Goal: Browse casually

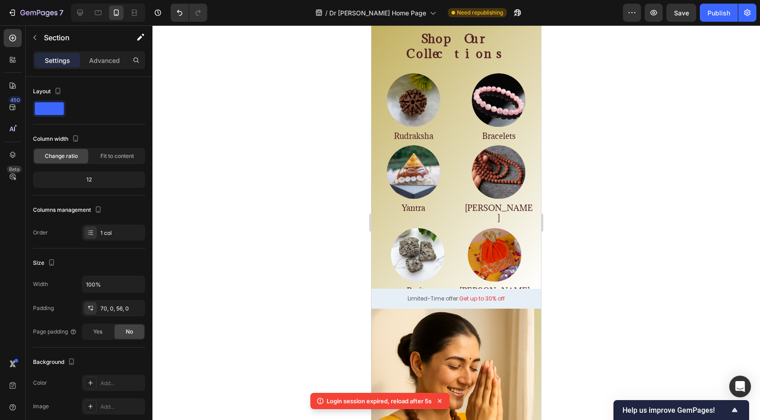
scroll to position [357, 0]
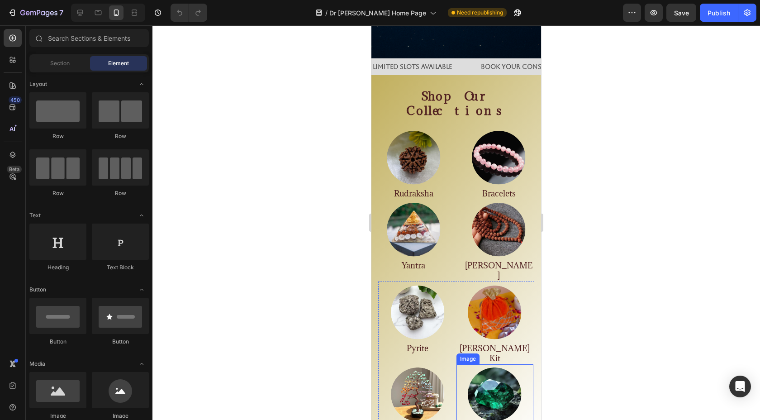
scroll to position [268, 0]
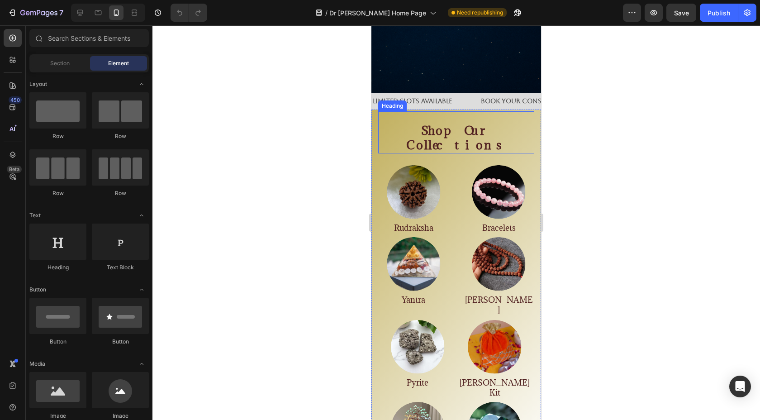
click at [432, 130] on strong "Shop Our Collections" at bounding box center [456, 138] width 100 height 30
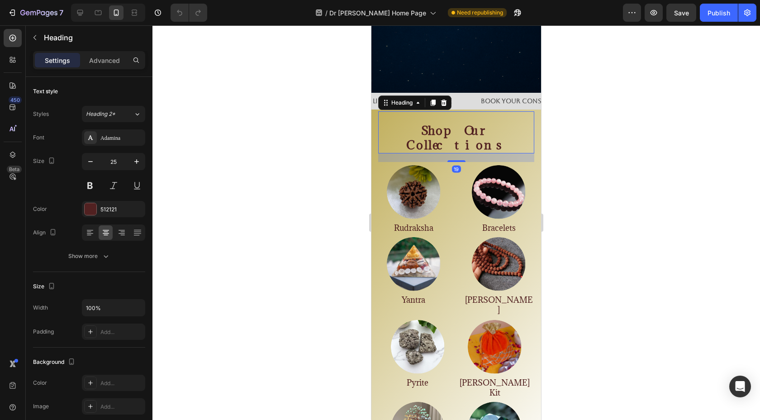
click at [357, 150] on div at bounding box center [457, 222] width 608 height 395
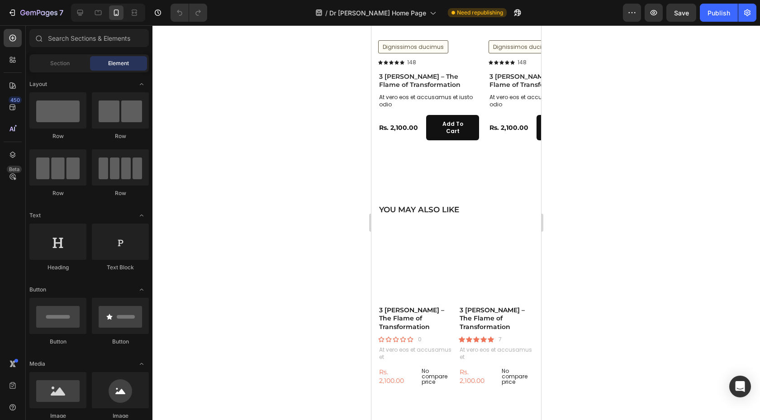
scroll to position [1517, 0]
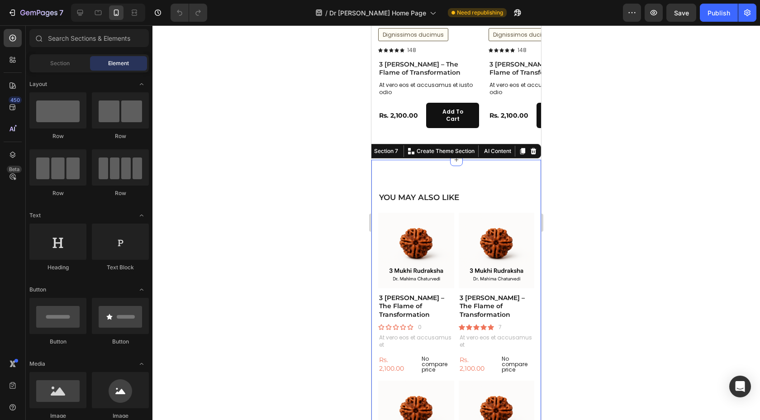
click at [463, 161] on div "YOU MAY ALSO LIKE Heading Product Images 3 [PERSON_NAME] – The Flame of Transfo…" at bounding box center [457, 368] width 170 height 417
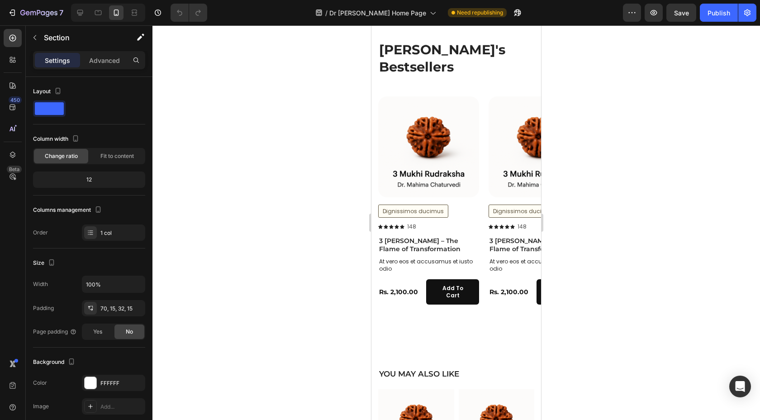
scroll to position [1342, 0]
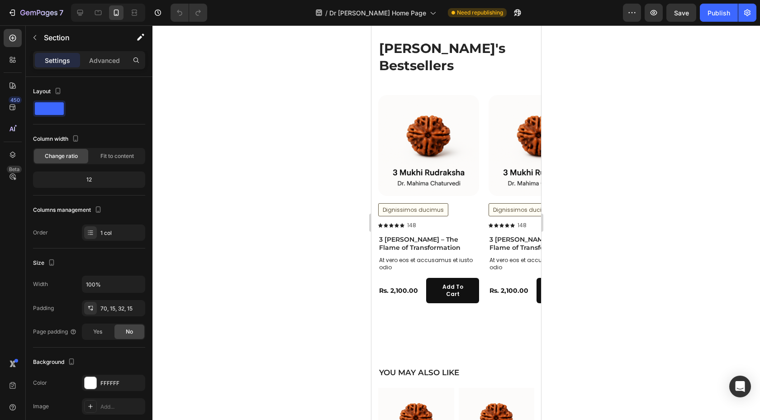
click at [358, 151] on div at bounding box center [457, 222] width 608 height 395
